Goal: Find specific page/section: Find specific page/section

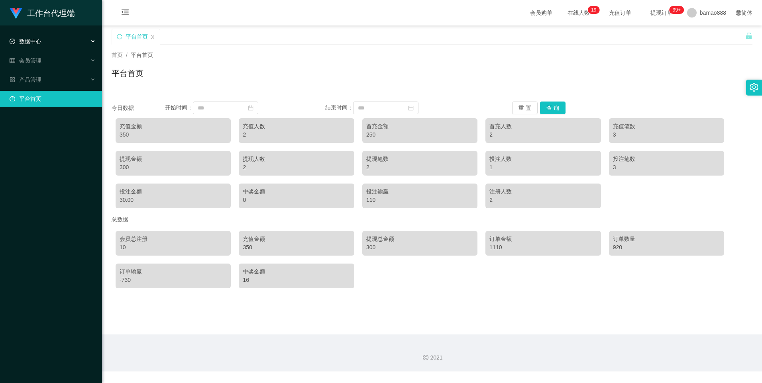
click at [49, 41] on div "数据中心" at bounding box center [51, 41] width 102 height 16
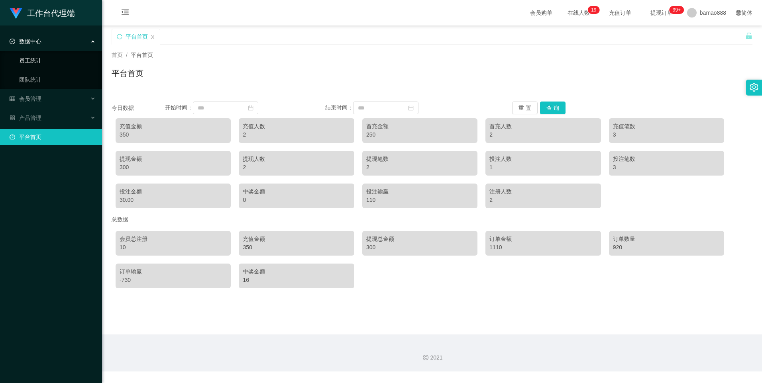
click at [50, 60] on link "员工统计" at bounding box center [57, 61] width 76 height 16
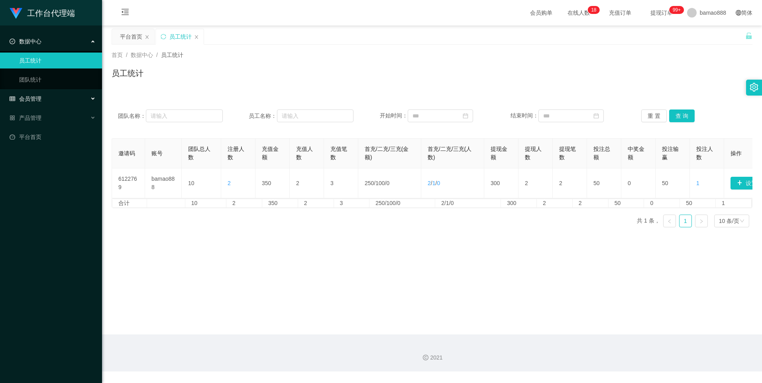
drag, startPoint x: 38, startPoint y: 100, endPoint x: 42, endPoint y: 95, distance: 6.3
click at [38, 100] on span "会员管理" at bounding box center [26, 99] width 32 height 6
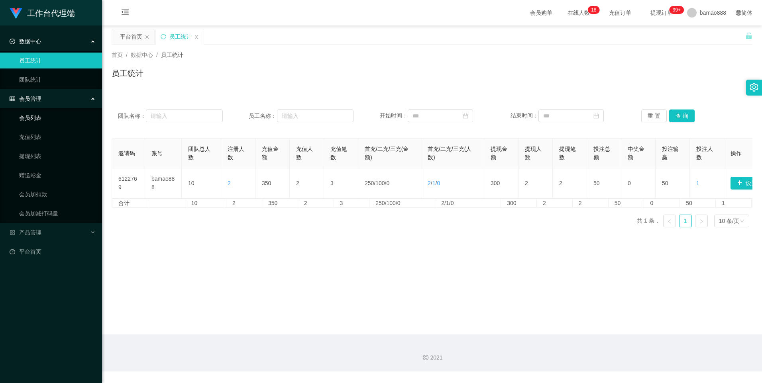
click at [53, 119] on link "会员列表" at bounding box center [57, 118] width 76 height 16
